Goal: Transaction & Acquisition: Purchase product/service

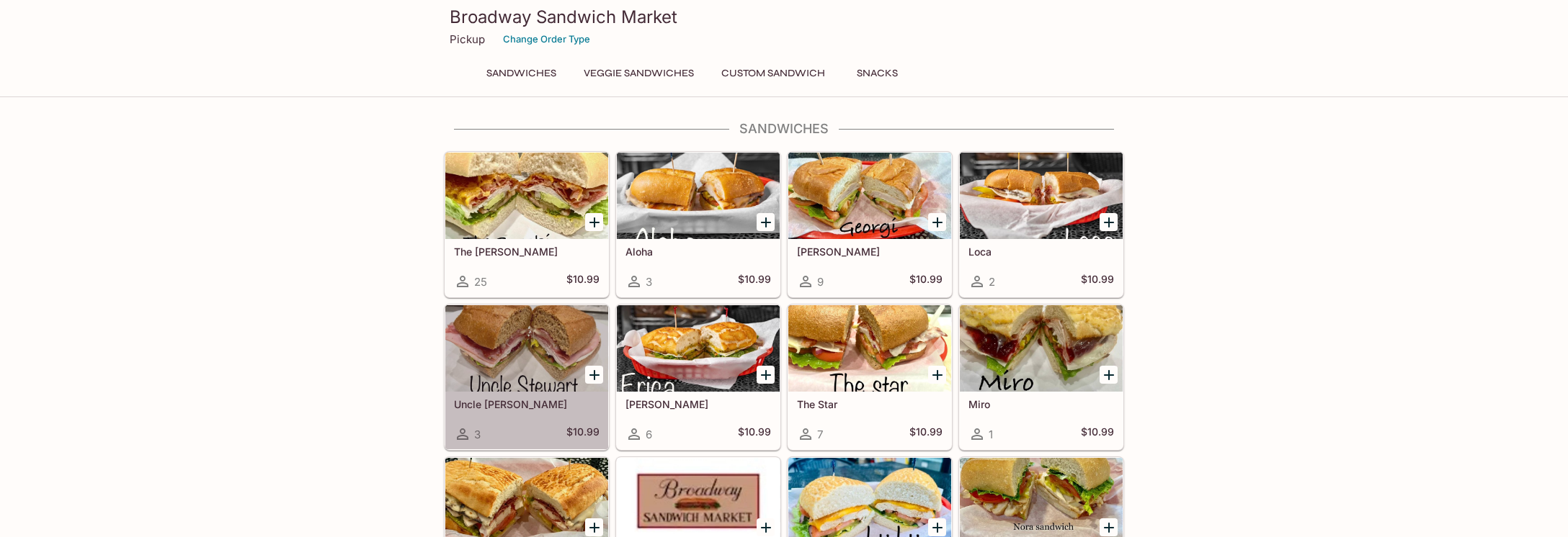
click at [546, 363] on div at bounding box center [526, 348] width 163 height 86
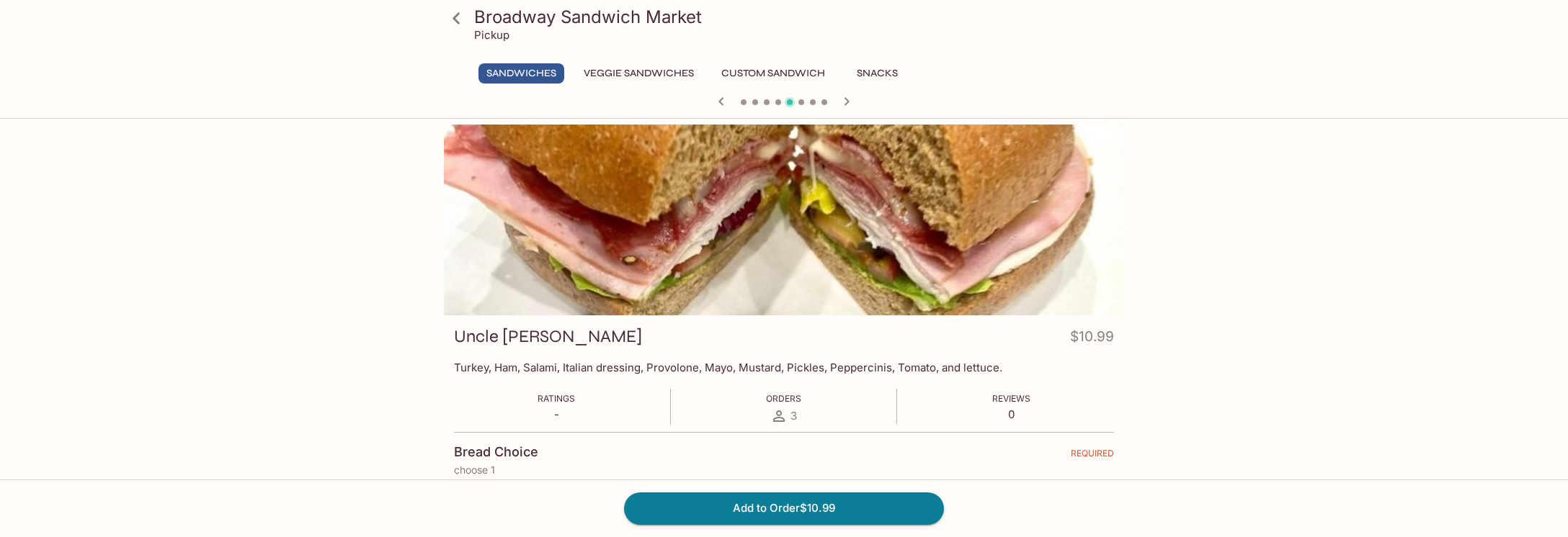
click at [627, 420] on div "Ratings - Orders 3 Reviews 0" at bounding box center [784, 407] width 660 height 36
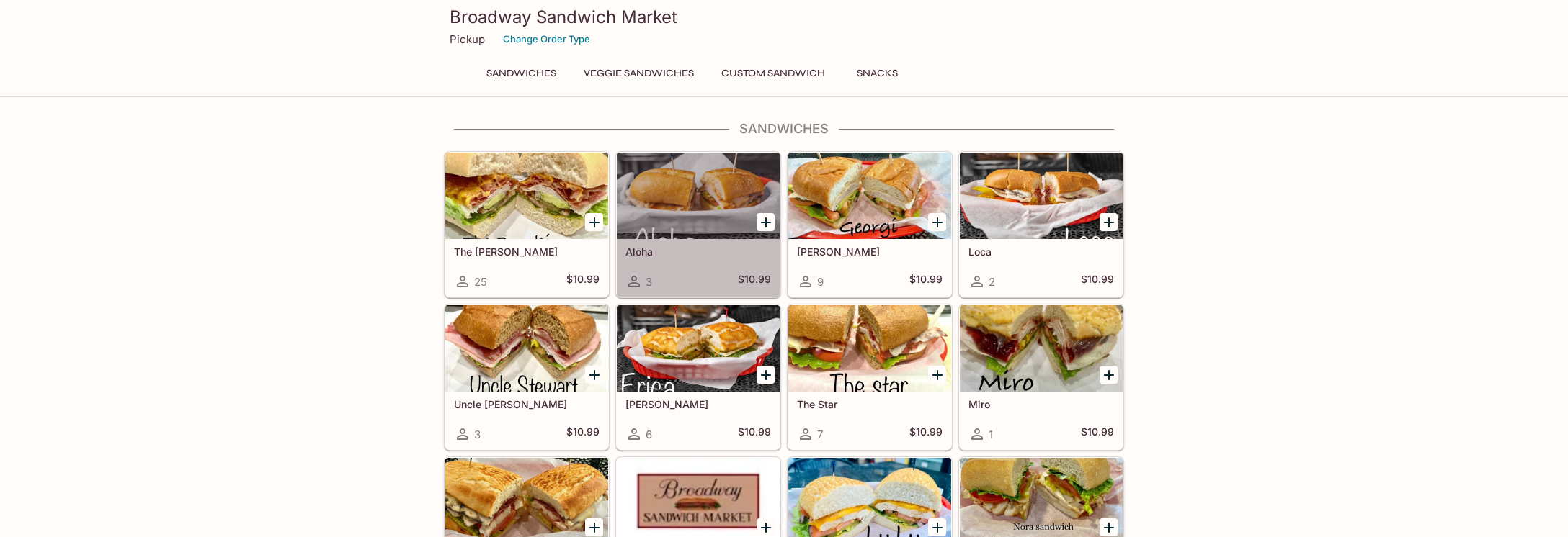
click at [690, 259] on div "Aloha 3 $10.99" at bounding box center [698, 267] width 163 height 57
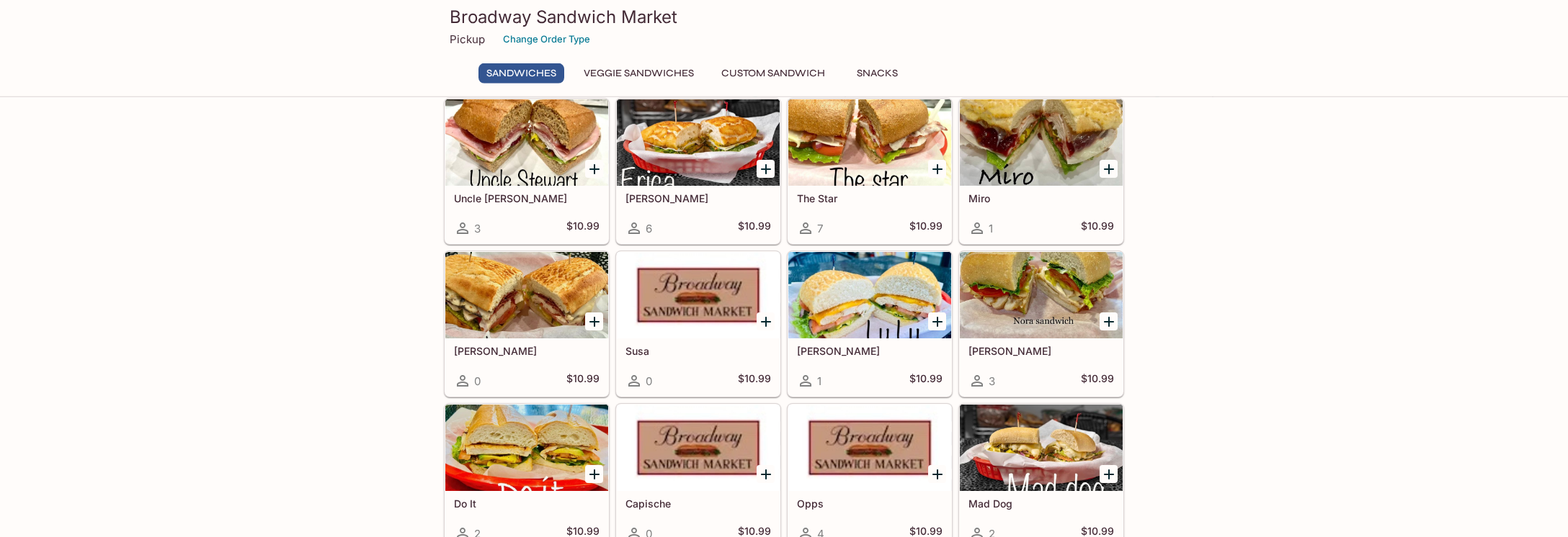
scroll to position [209, 0]
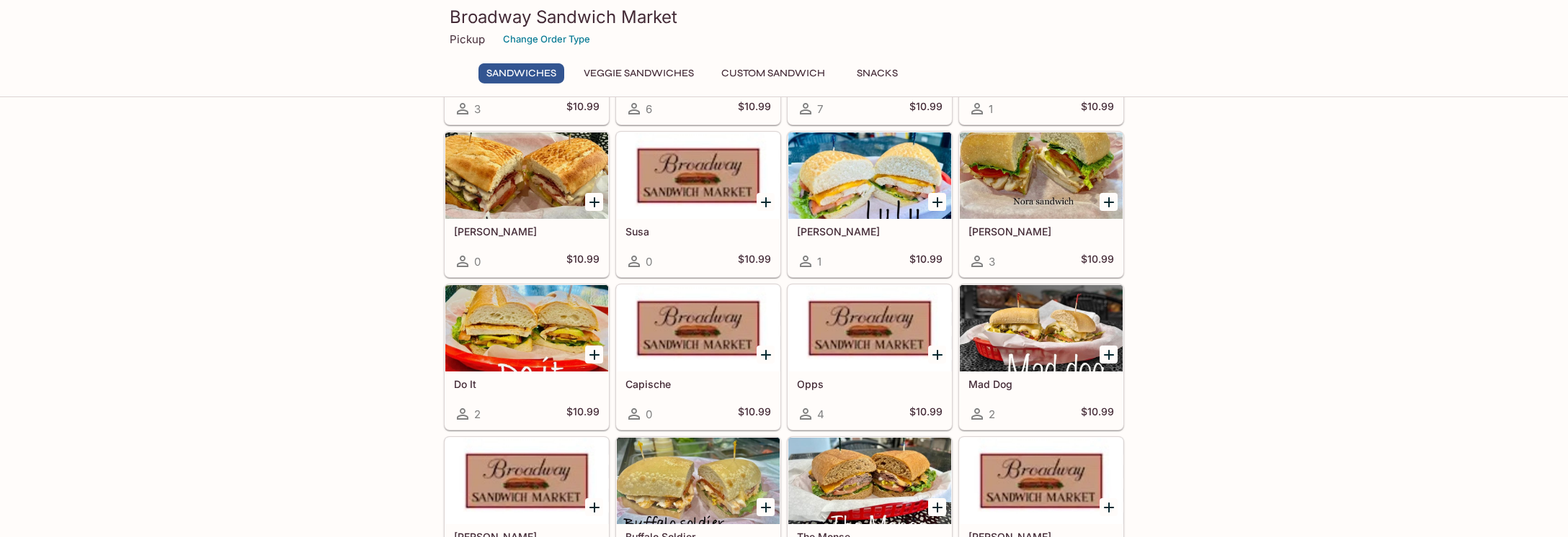
scroll to position [360, 0]
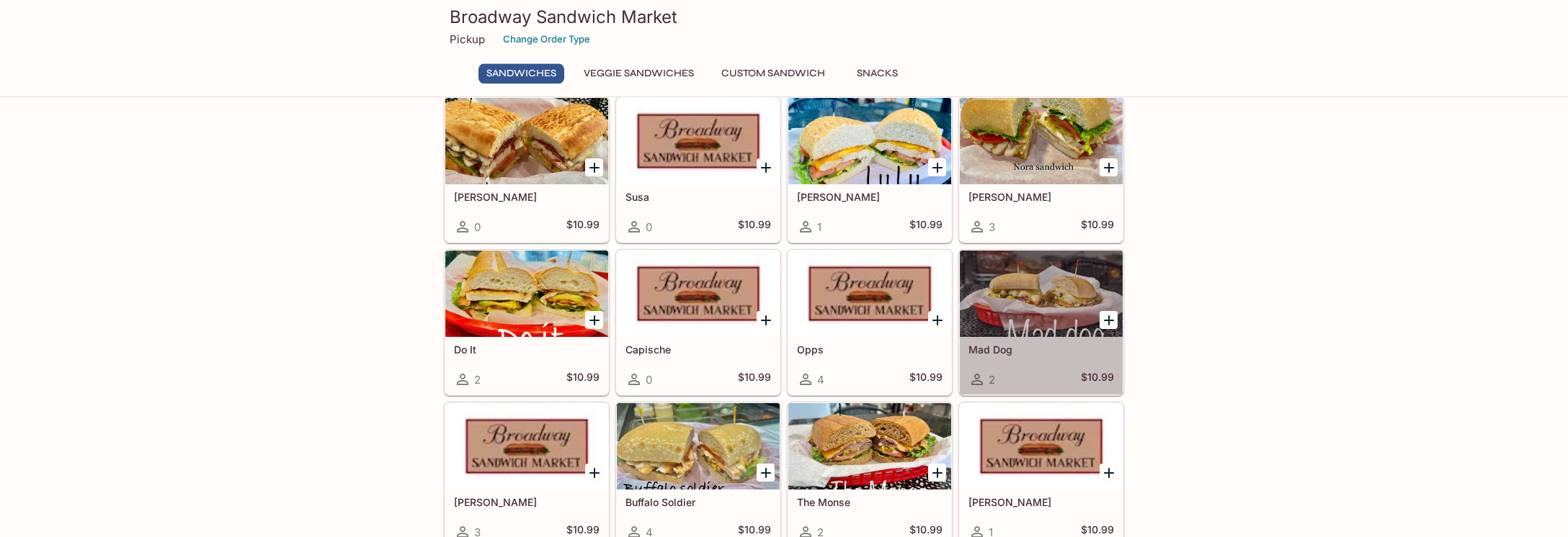
click at [1048, 371] on div "2 $10.99" at bounding box center [1041, 379] width 145 height 17
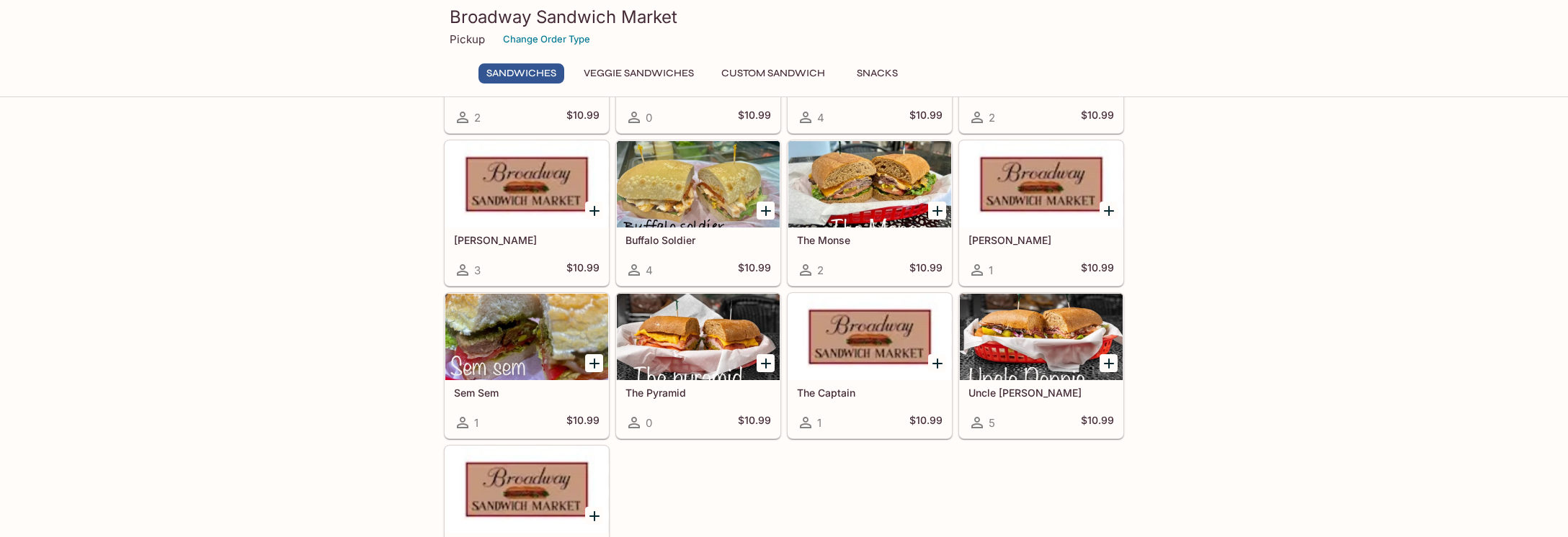
scroll to position [626, 0]
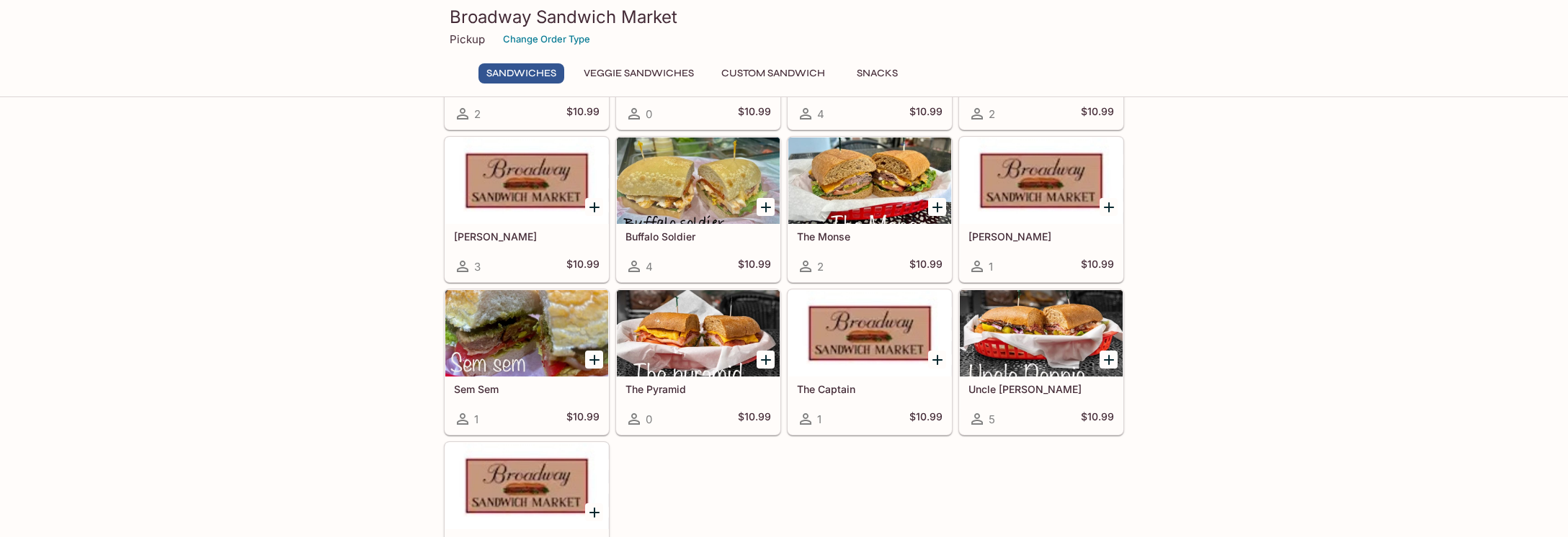
click at [527, 391] on div "Sem Sem 1 $10.99" at bounding box center [526, 405] width 163 height 57
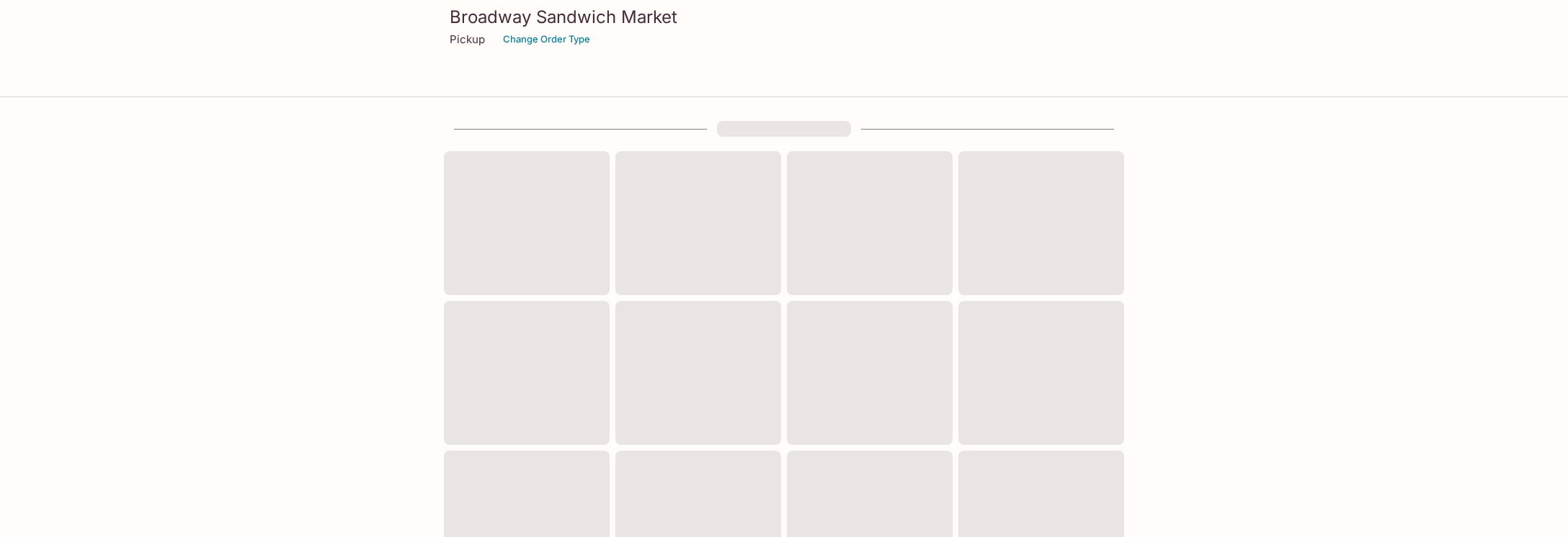
scroll to position [506, 0]
